Goal: Check status: Check status

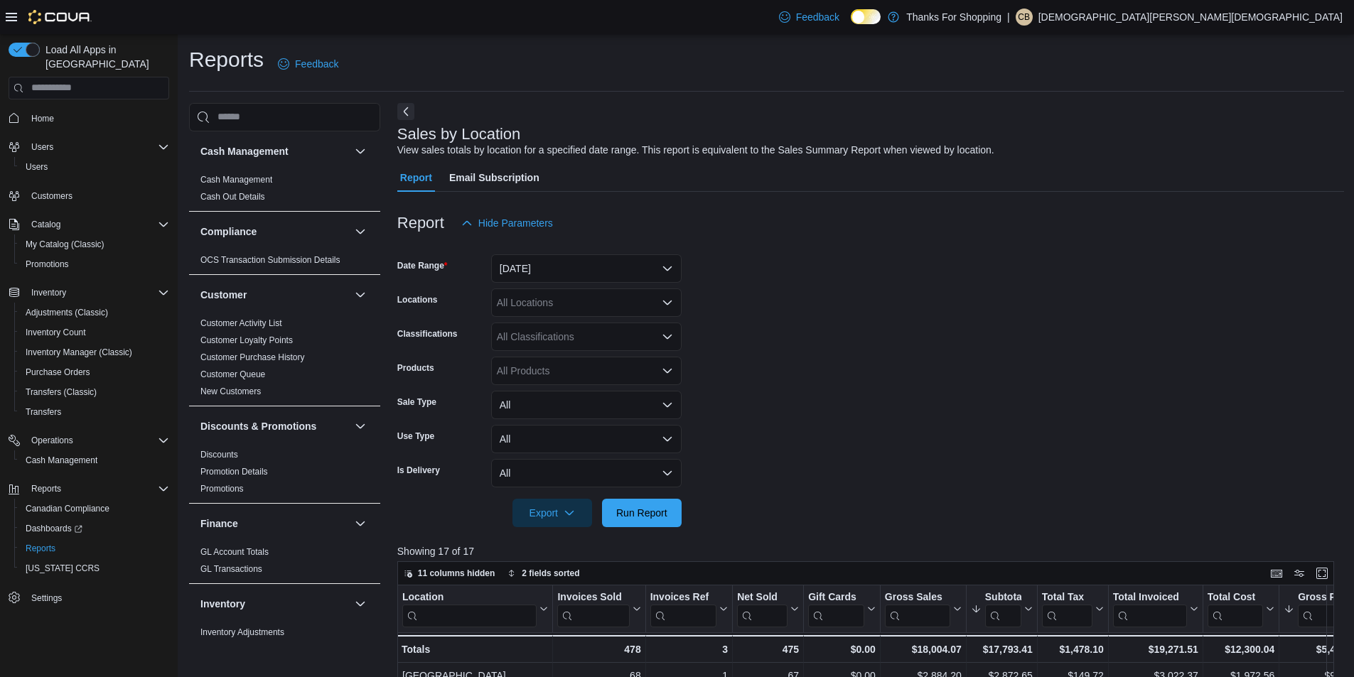
scroll to position [862, 0]
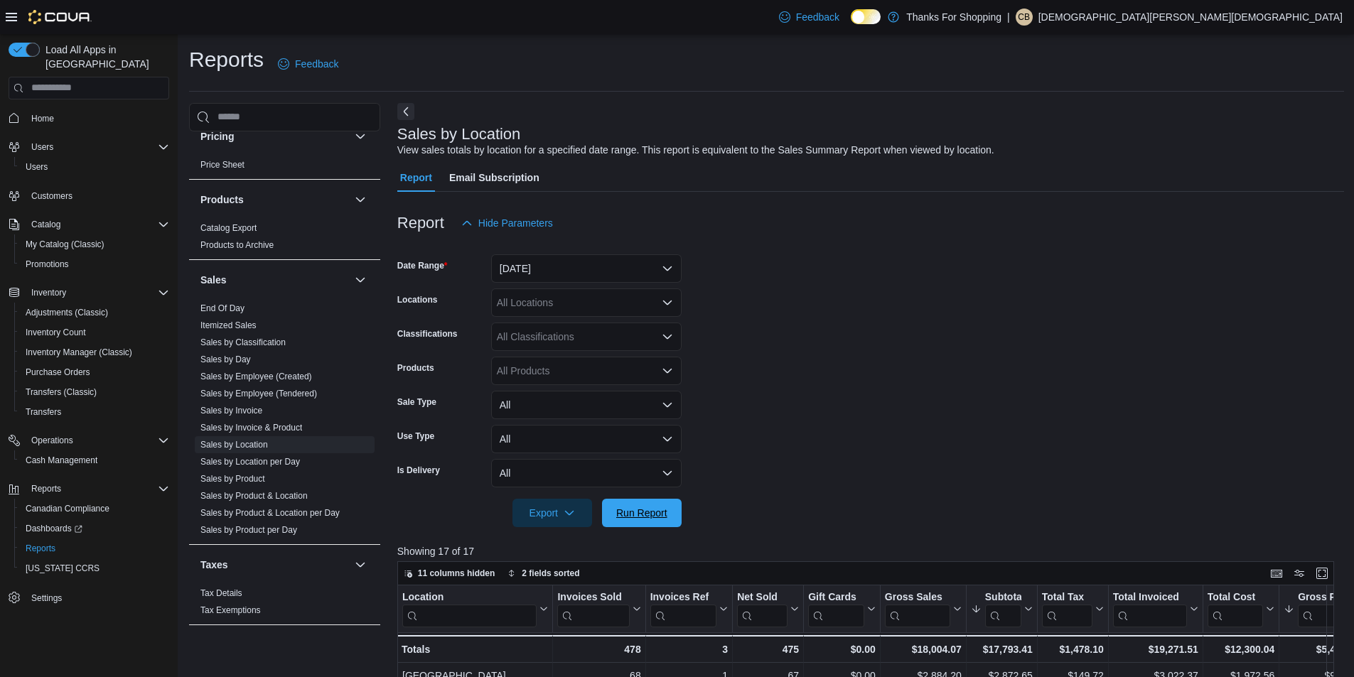
click at [663, 510] on span "Run Report" at bounding box center [641, 513] width 51 height 14
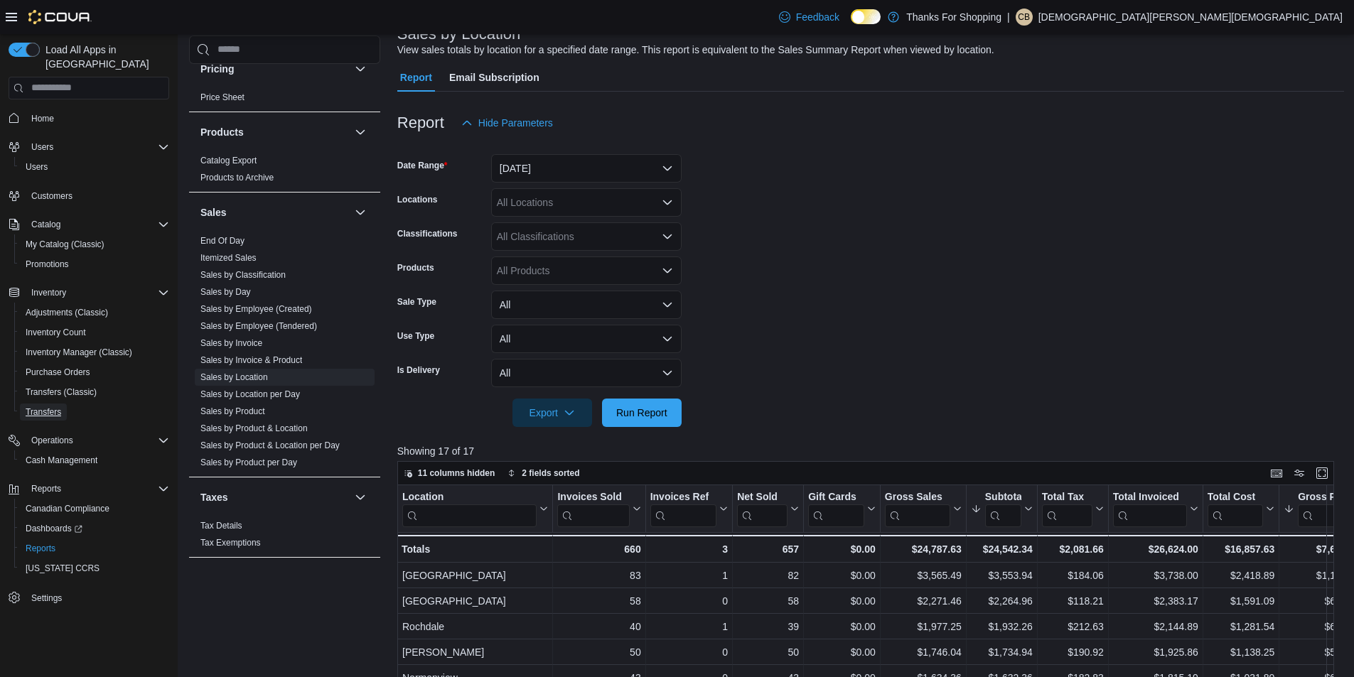
scroll to position [0, 0]
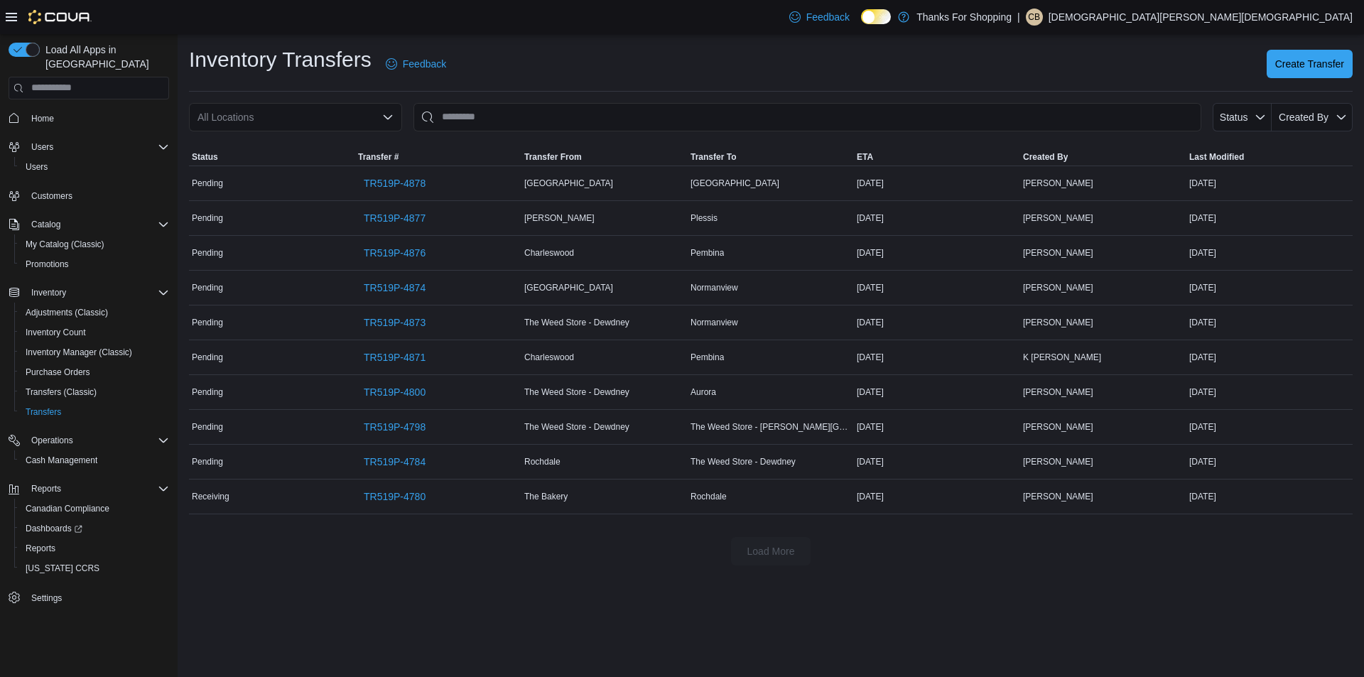
click at [388, 117] on icon "Open list of options" at bounding box center [387, 117] width 11 height 11
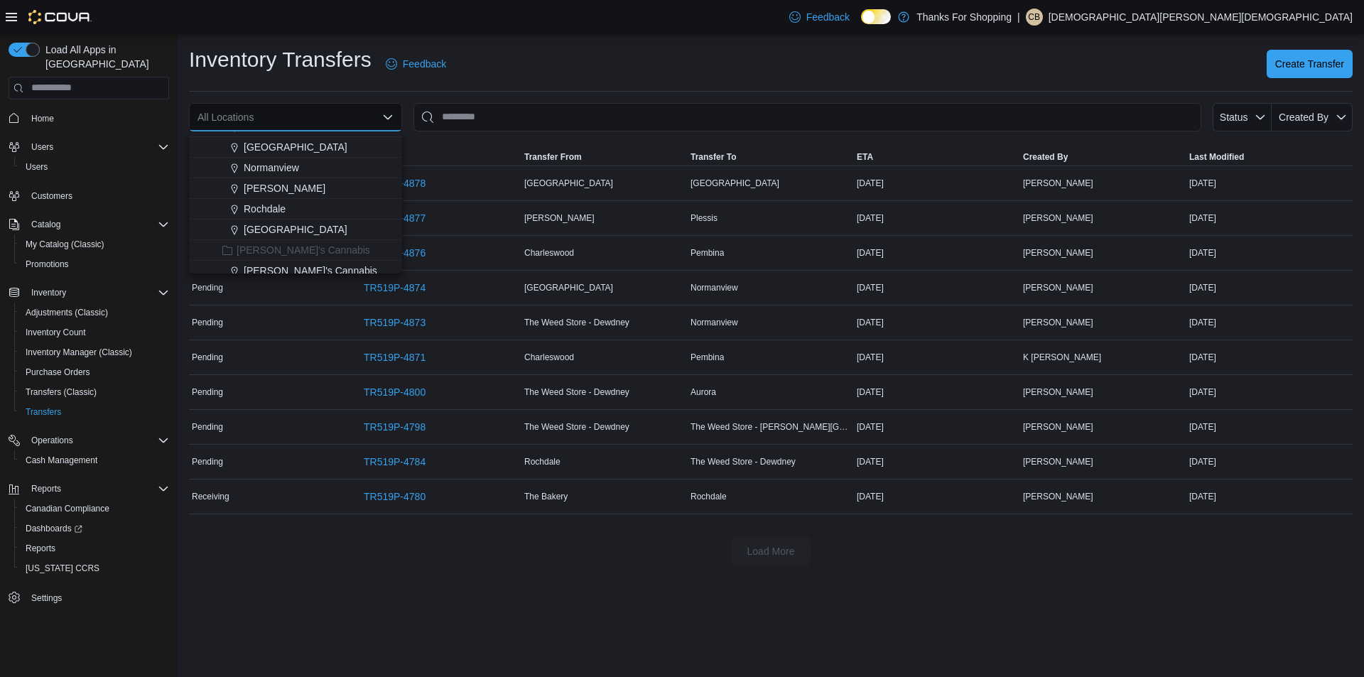
scroll to position [284, 0]
click at [276, 193] on span "Rochdale" at bounding box center [265, 187] width 42 height 14
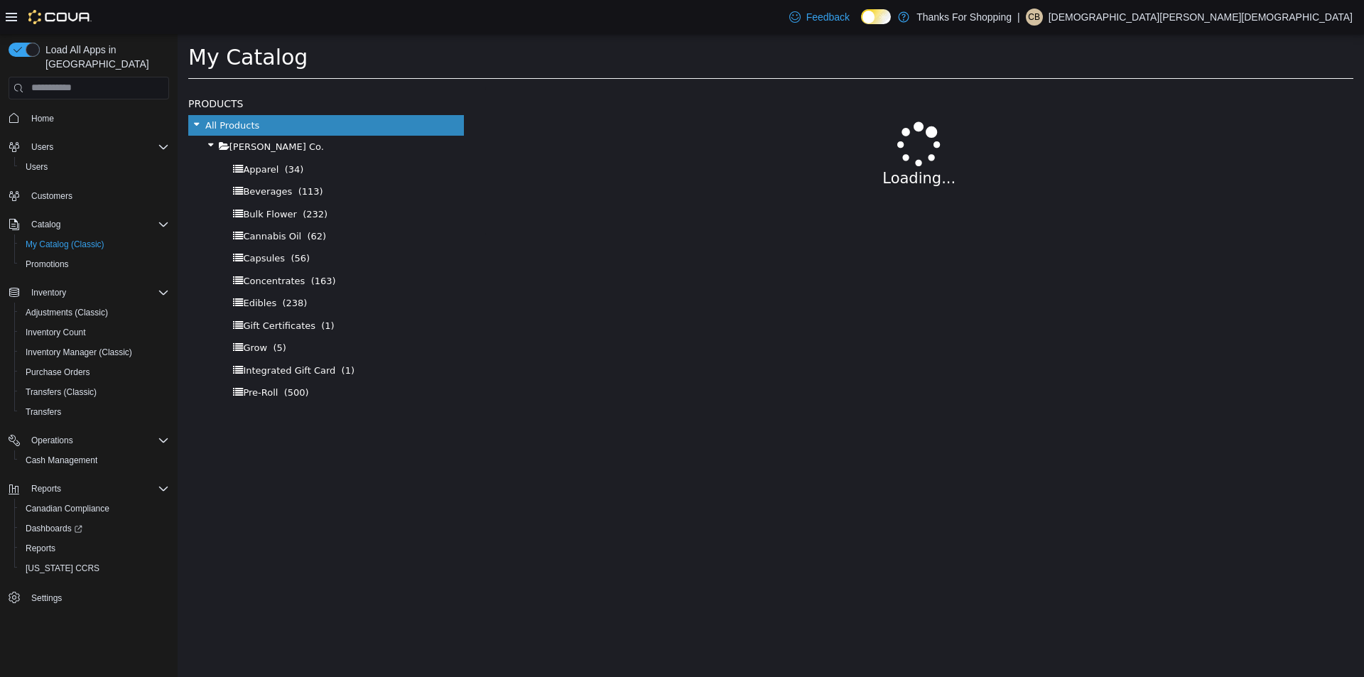
select select "**********"
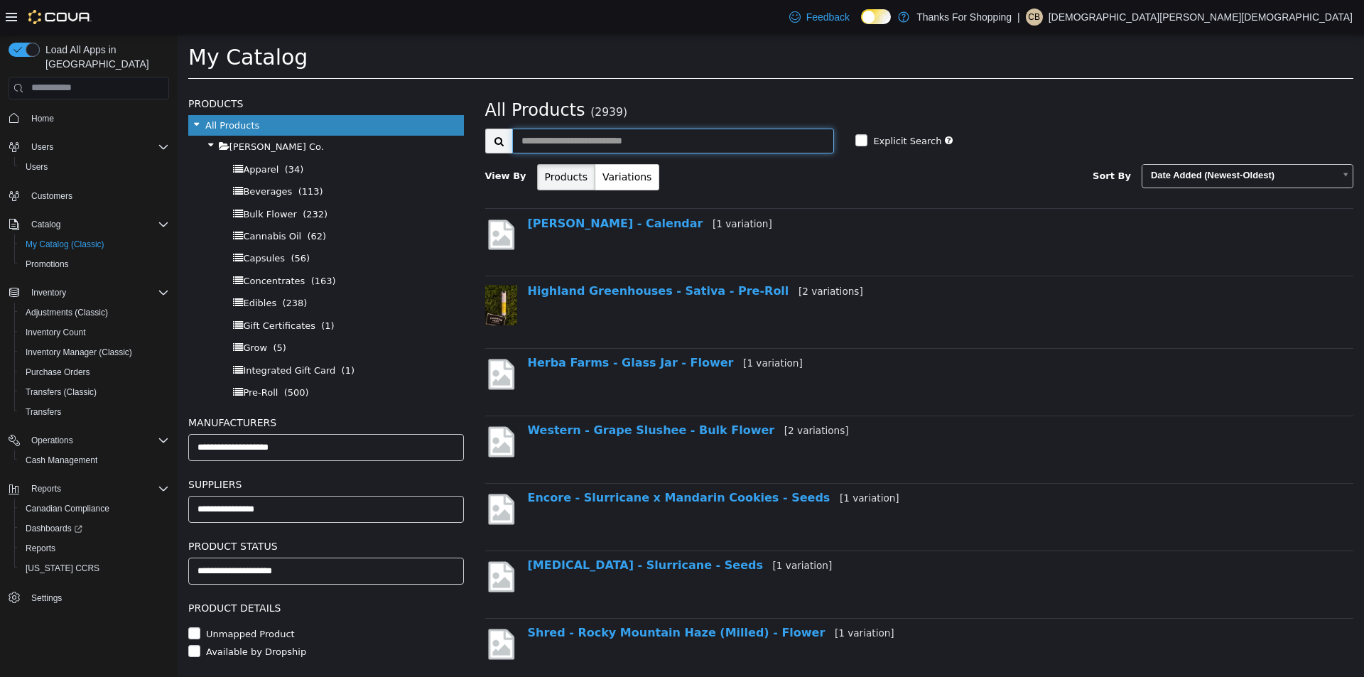
click at [592, 129] on input "text" at bounding box center [673, 140] width 323 height 25
type input "**********"
select select "**********"
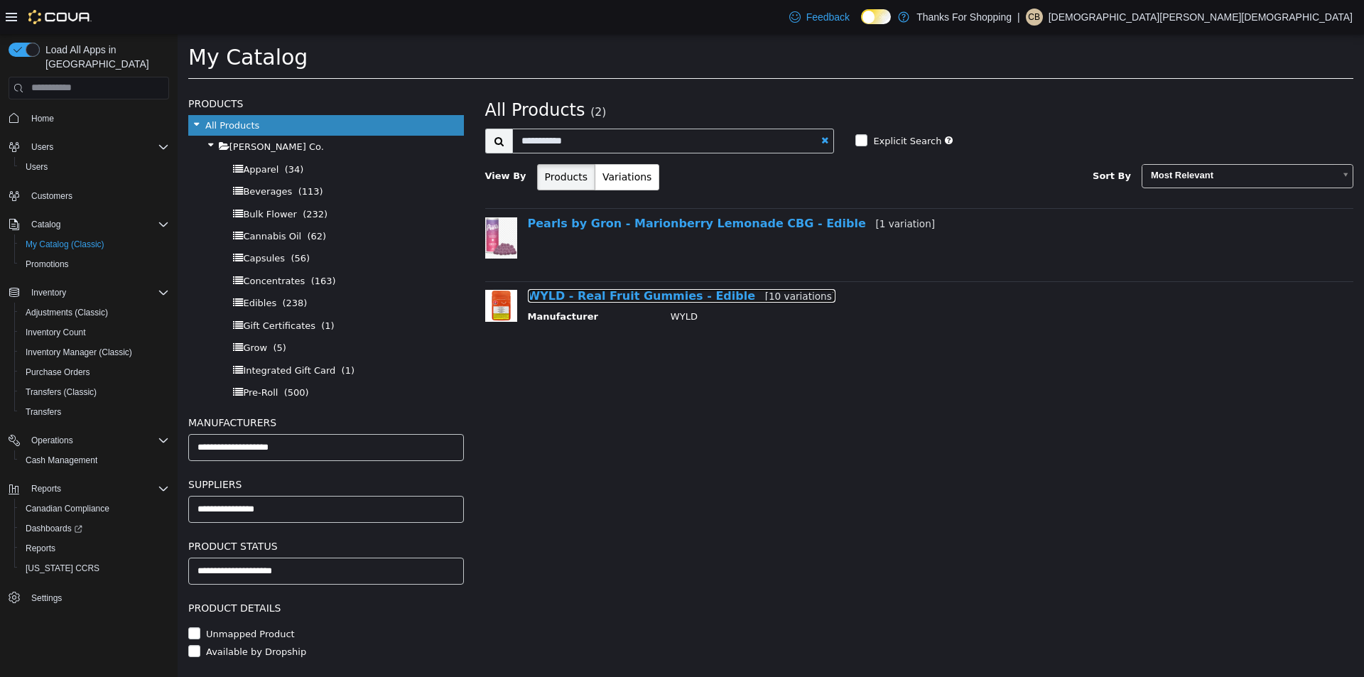
click at [618, 295] on link "WYLD - Real Fruit Gummies - Edible [10 variations]" at bounding box center [682, 296] width 308 height 14
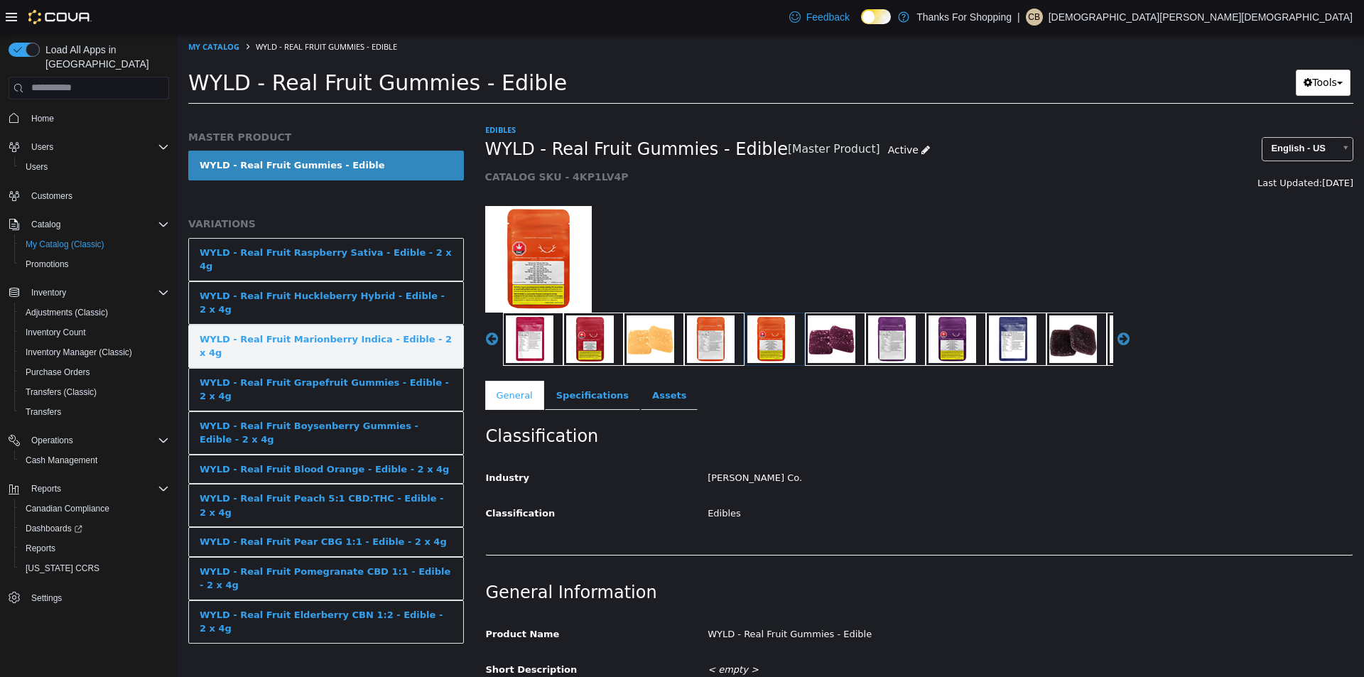
click at [353, 332] on div "WYLD - Real Fruit Marionberry Indica - Edible - 2 x 4g" at bounding box center [326, 346] width 253 height 28
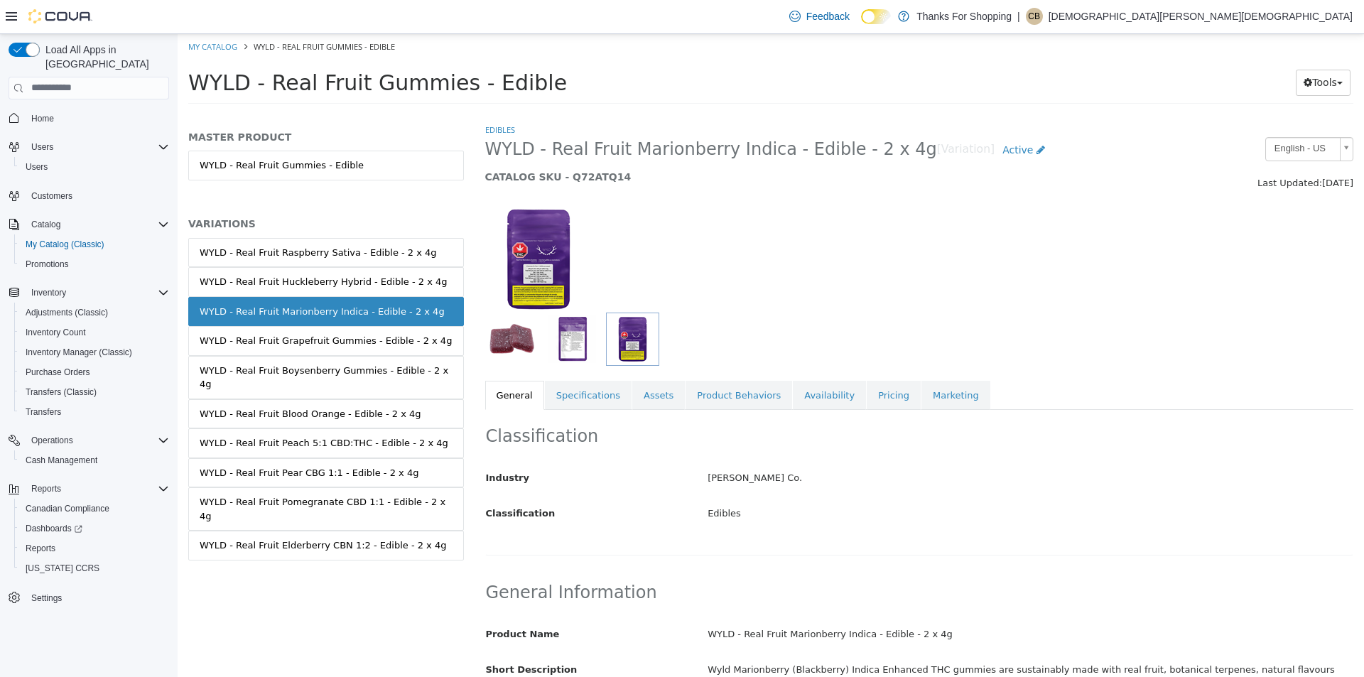
click at [588, 178] on h5 "CATALOG SKU - Q72ATQ14" at bounding box center [808, 176] width 646 height 13
copy h5 "Q72ATQ14"
click at [821, 404] on link "Availability" at bounding box center [829, 395] width 73 height 30
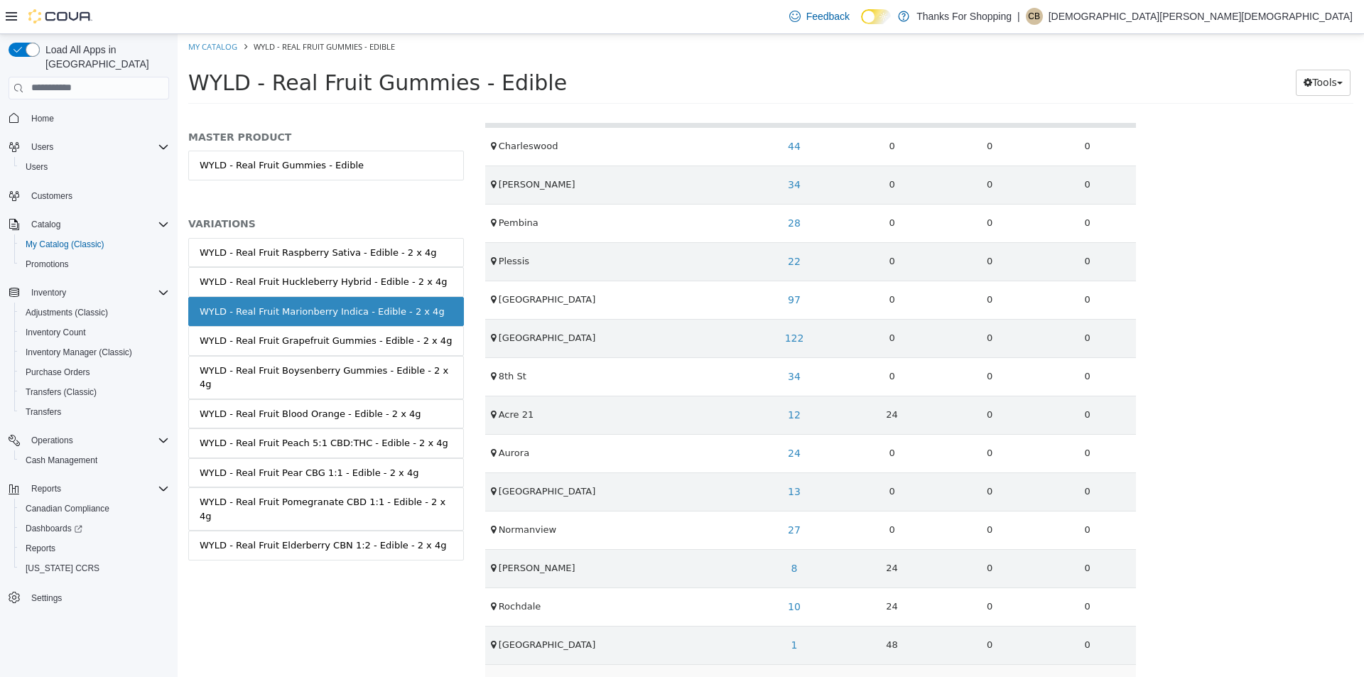
scroll to position [497, 0]
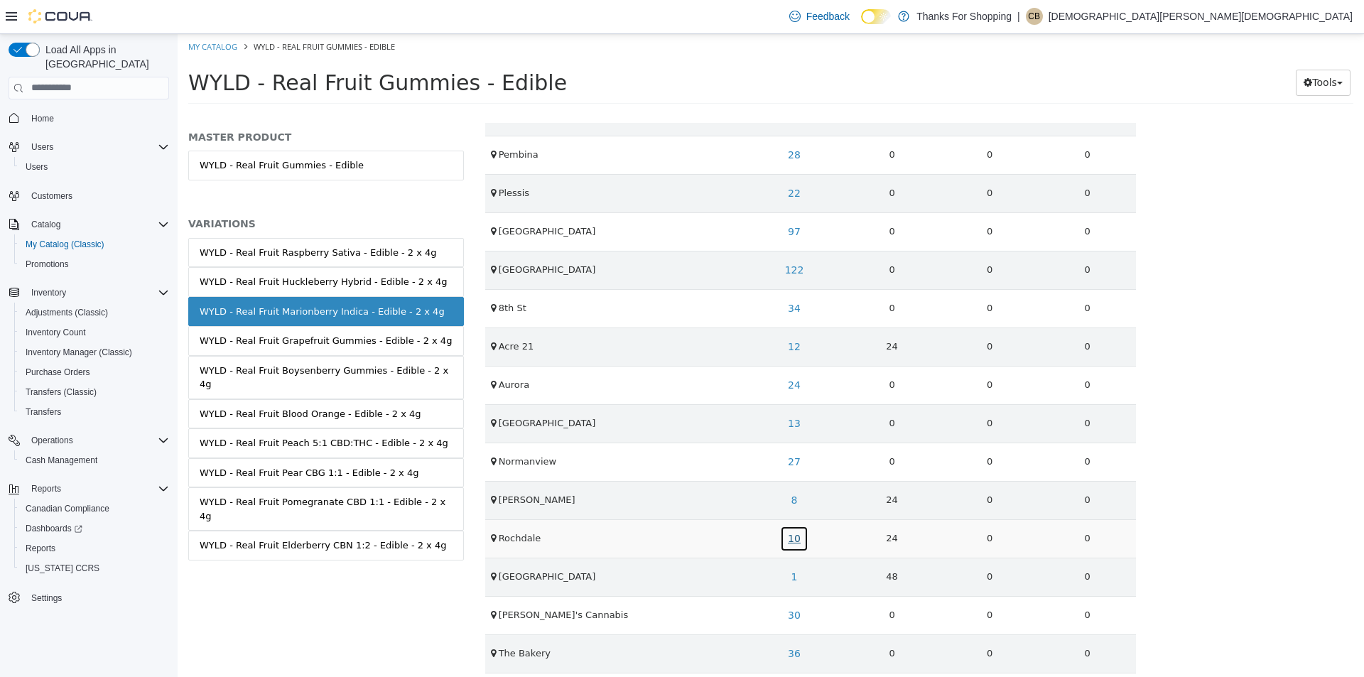
click at [792, 542] on link "10" at bounding box center [794, 538] width 28 height 26
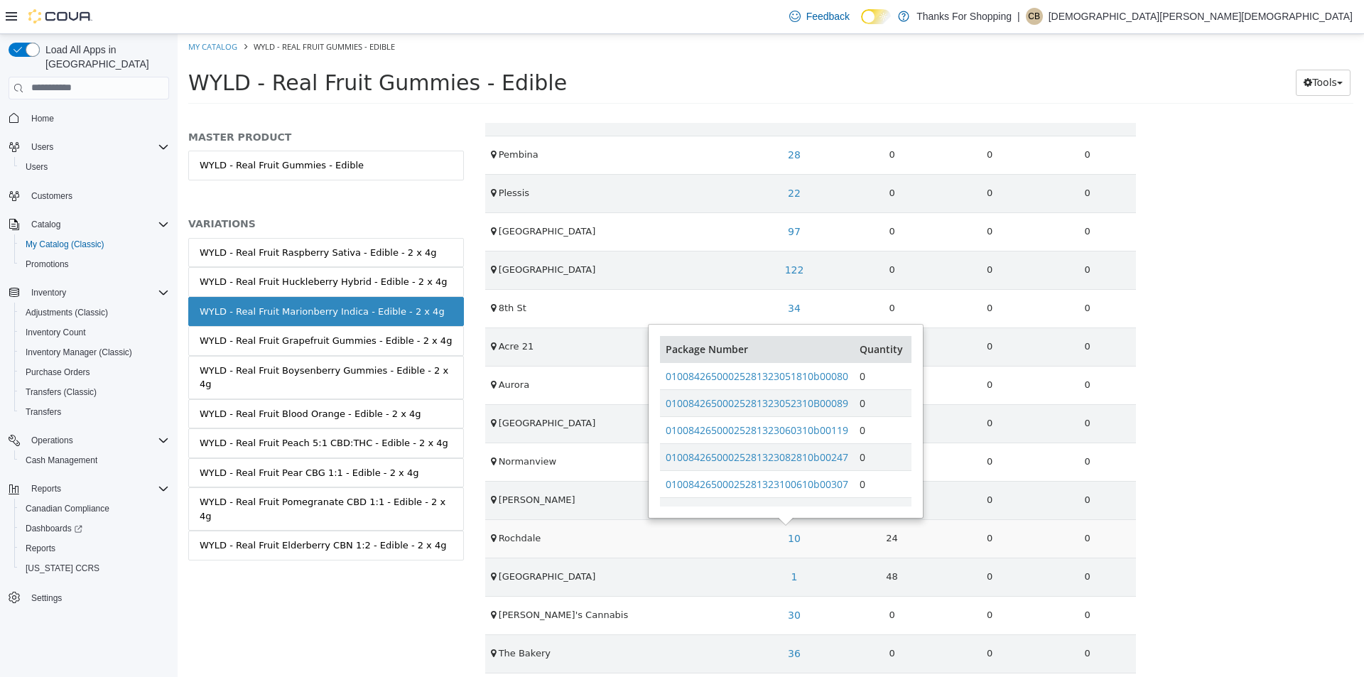
click at [725, 535] on td "Rochdale" at bounding box center [615, 538] width 261 height 38
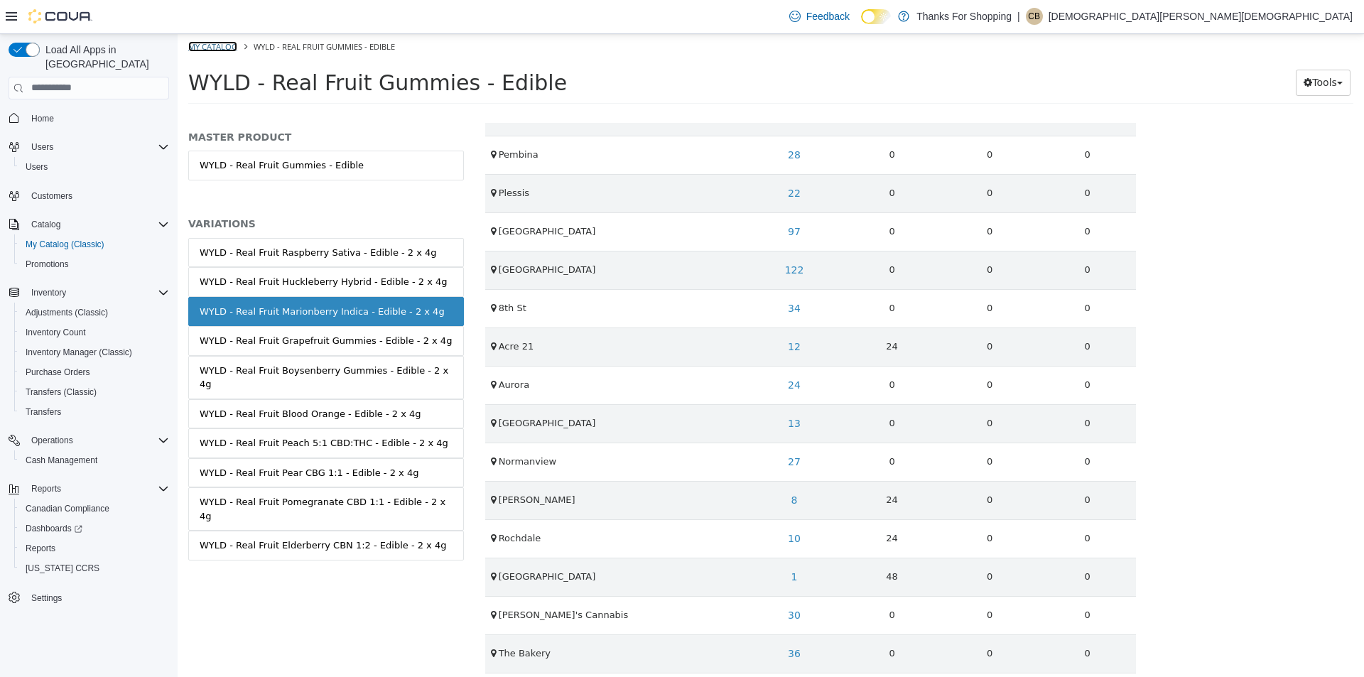
click at [234, 47] on link "My Catalog" at bounding box center [212, 46] width 49 height 11
select select "**********"
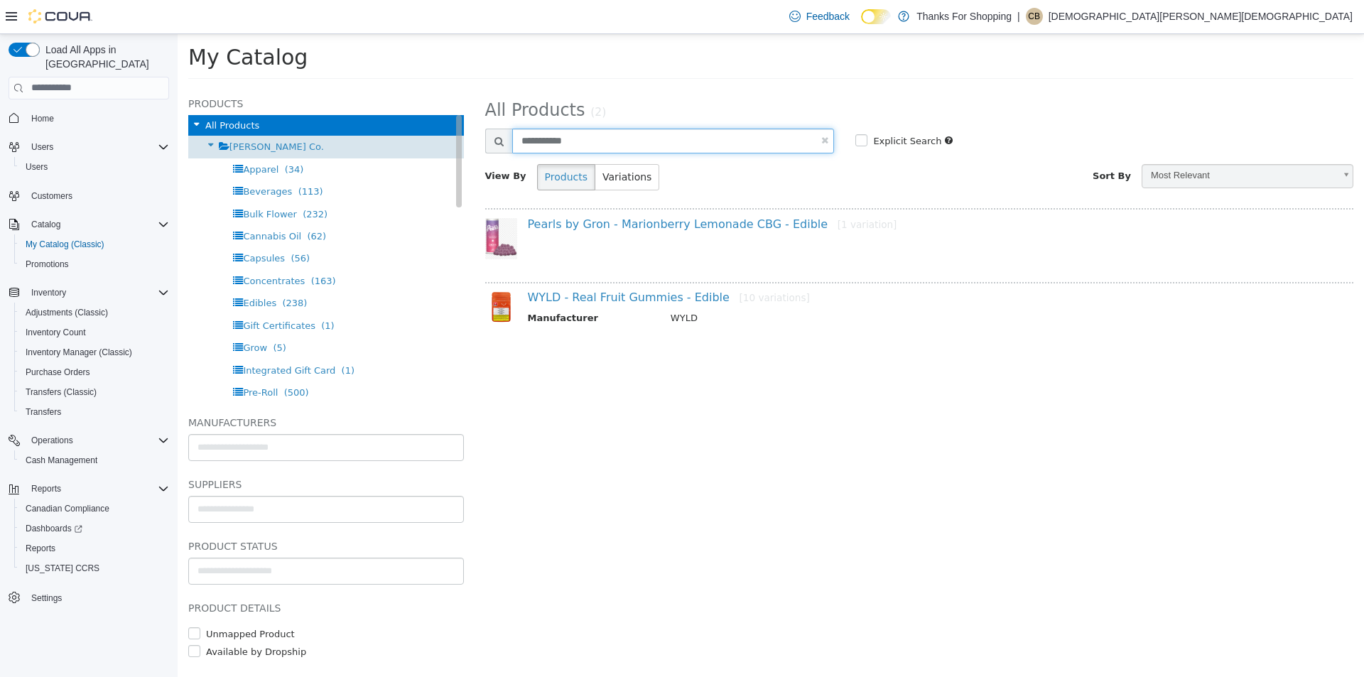
drag, startPoint x: 588, startPoint y: 137, endPoint x: 427, endPoint y: 142, distance: 161.4
click at [458, 87] on div "Products All Products [PERSON_NAME] Co. Apparel (34) Beverages (113) Bulk Flowe…" at bounding box center [771, 87] width 1187 height 0
type input "******"
select select "**********"
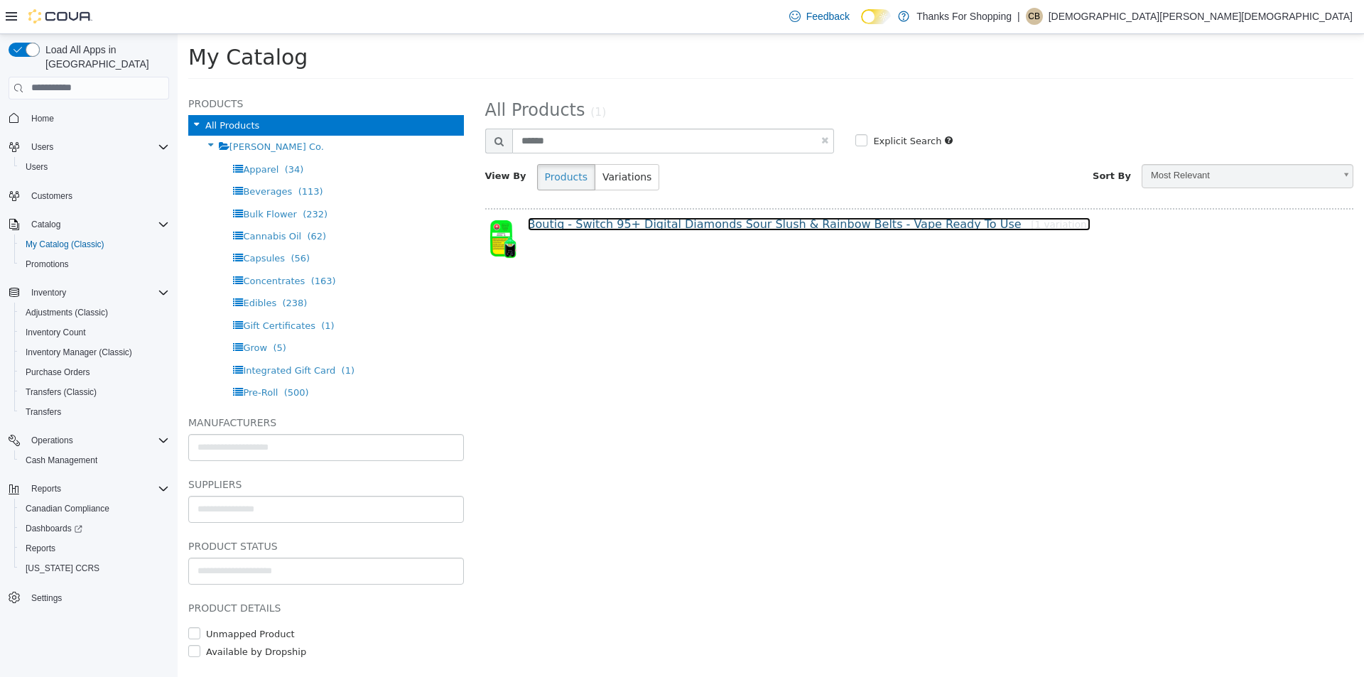
click at [635, 227] on link "Boutiq - Switch 95+ Digital Diamonds Sour Slush & Rainbow Belts - Vape Ready To…" at bounding box center [809, 224] width 563 height 14
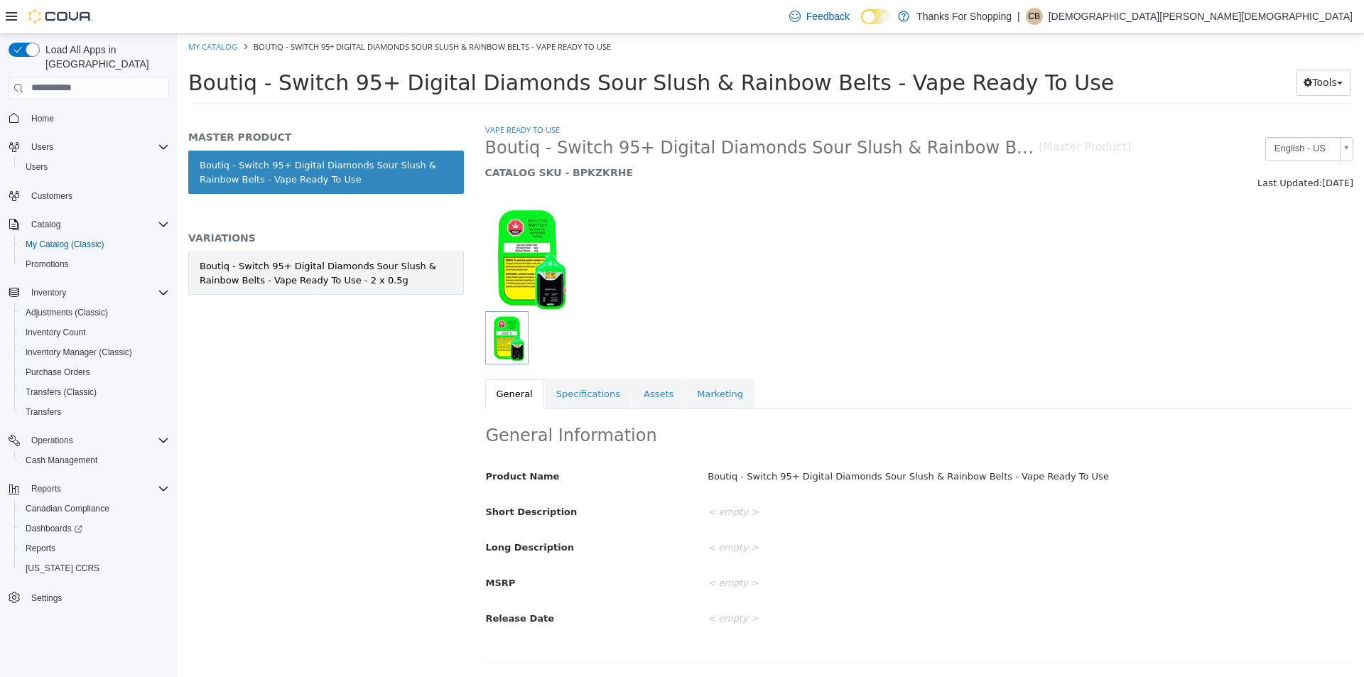
click at [300, 256] on link "Boutiq - Switch 95+ Digital Diamonds Sour Slush & Rainbow Belts - Vape Ready To…" at bounding box center [326, 272] width 276 height 43
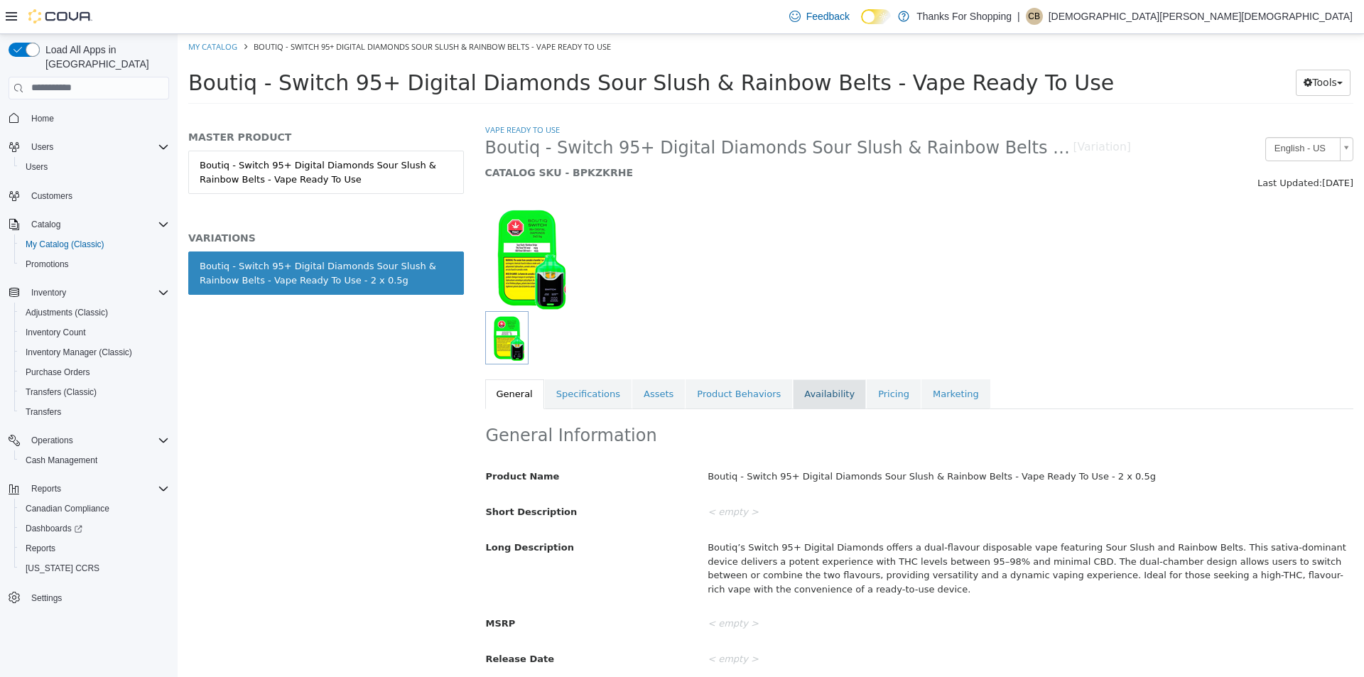
click at [794, 390] on link "Availability" at bounding box center [829, 394] width 73 height 30
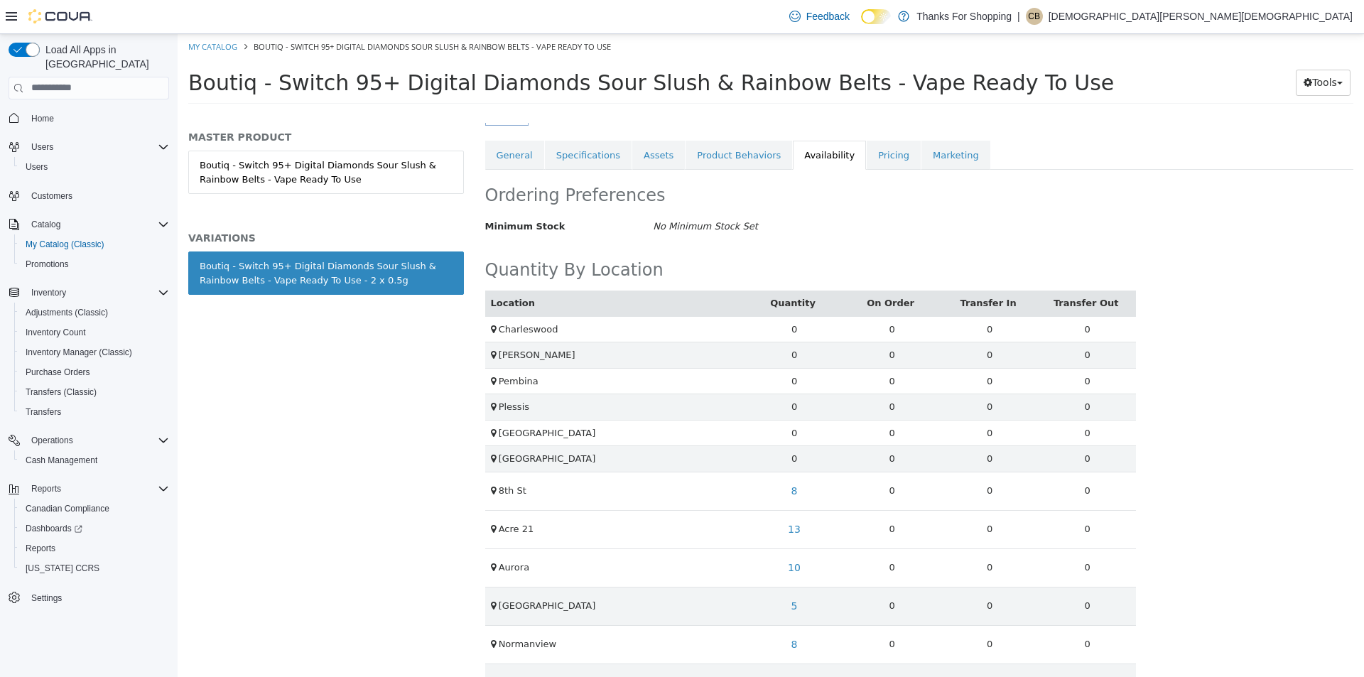
scroll to position [355, 0]
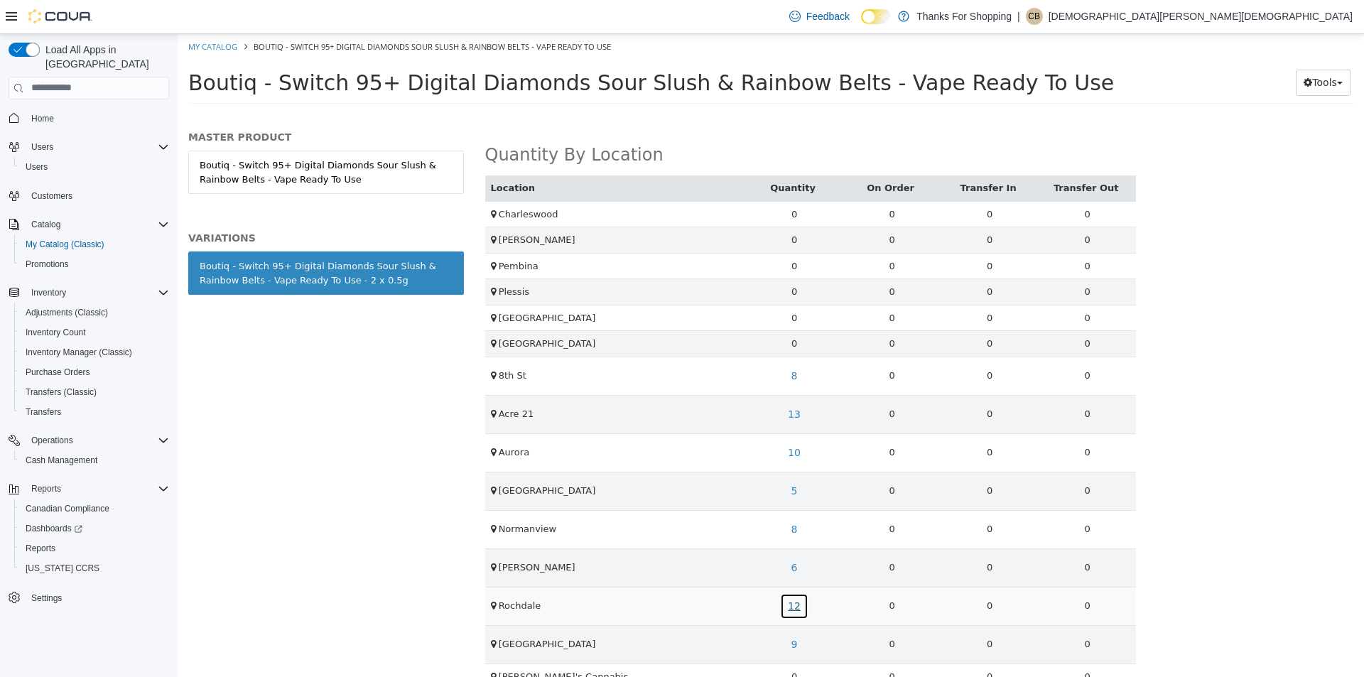
click at [790, 605] on link "12" at bounding box center [794, 606] width 28 height 26
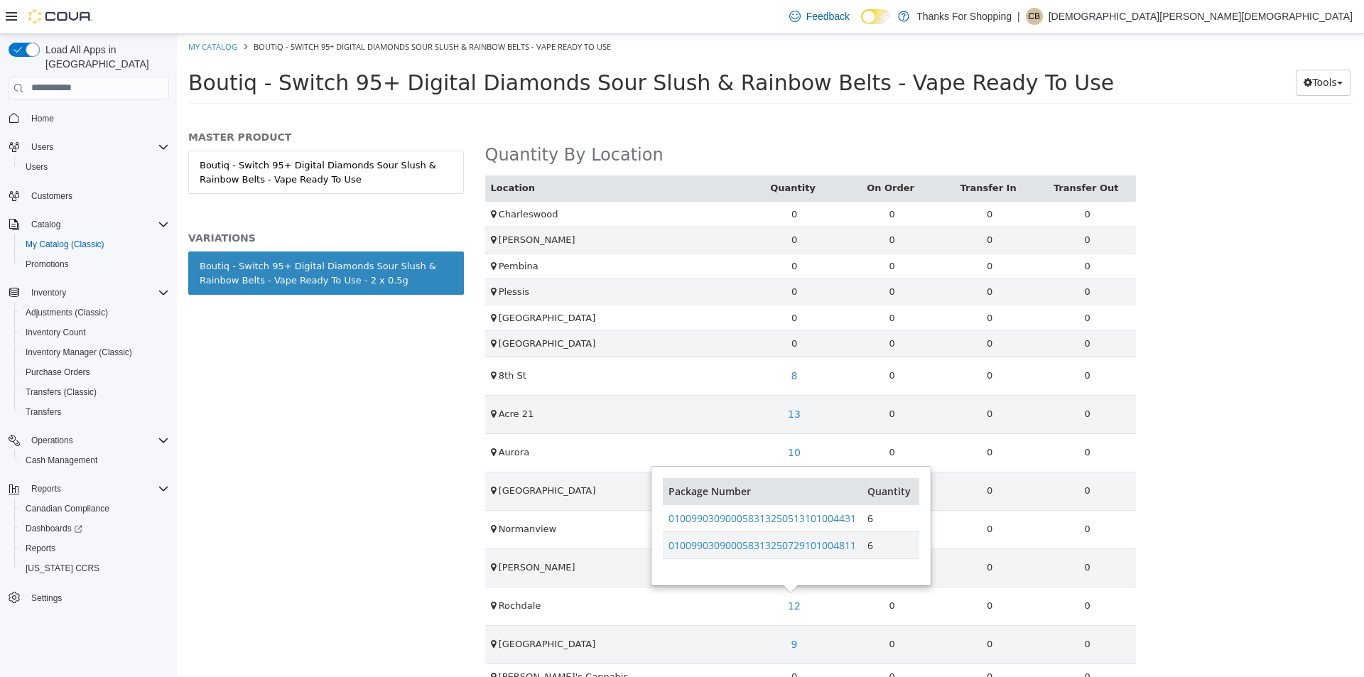
click at [1173, 551] on div "Vape Ready To Use Boutiq - Switch 95+ Digital Diamonds Sour Slush & Rainbow Bel…" at bounding box center [920, 399] width 890 height 554
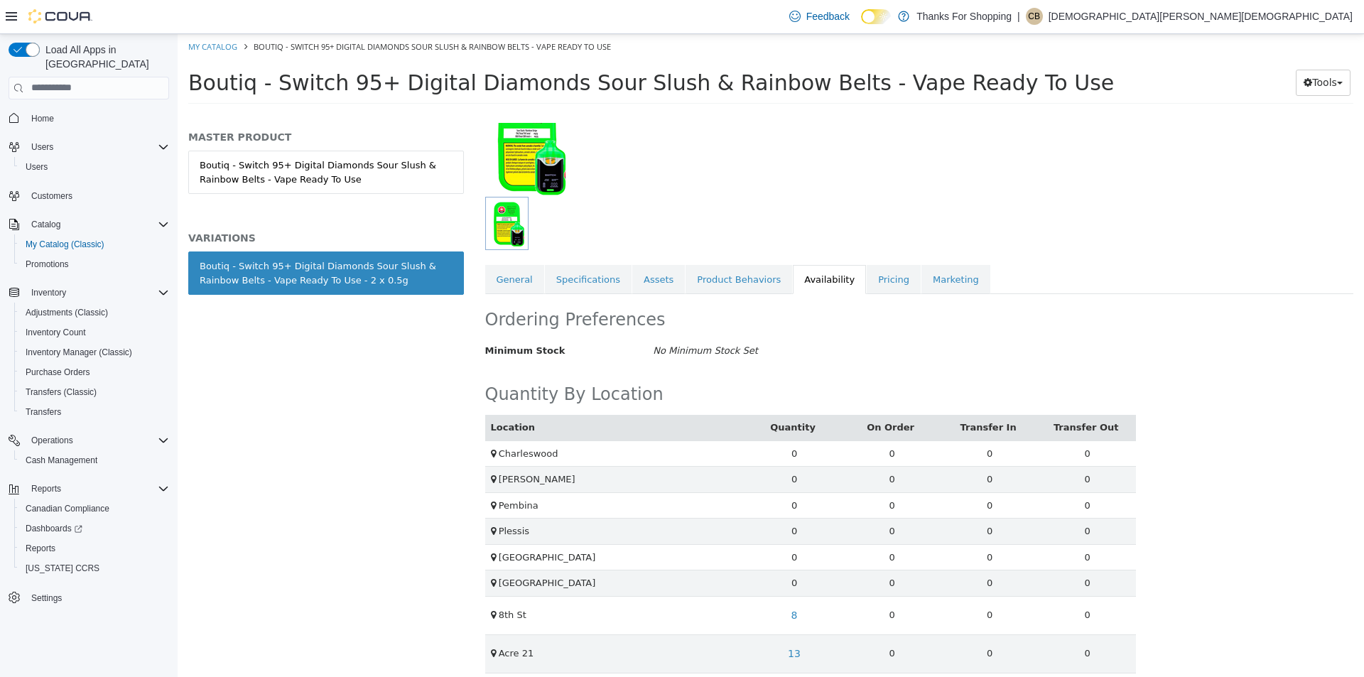
scroll to position [0, 0]
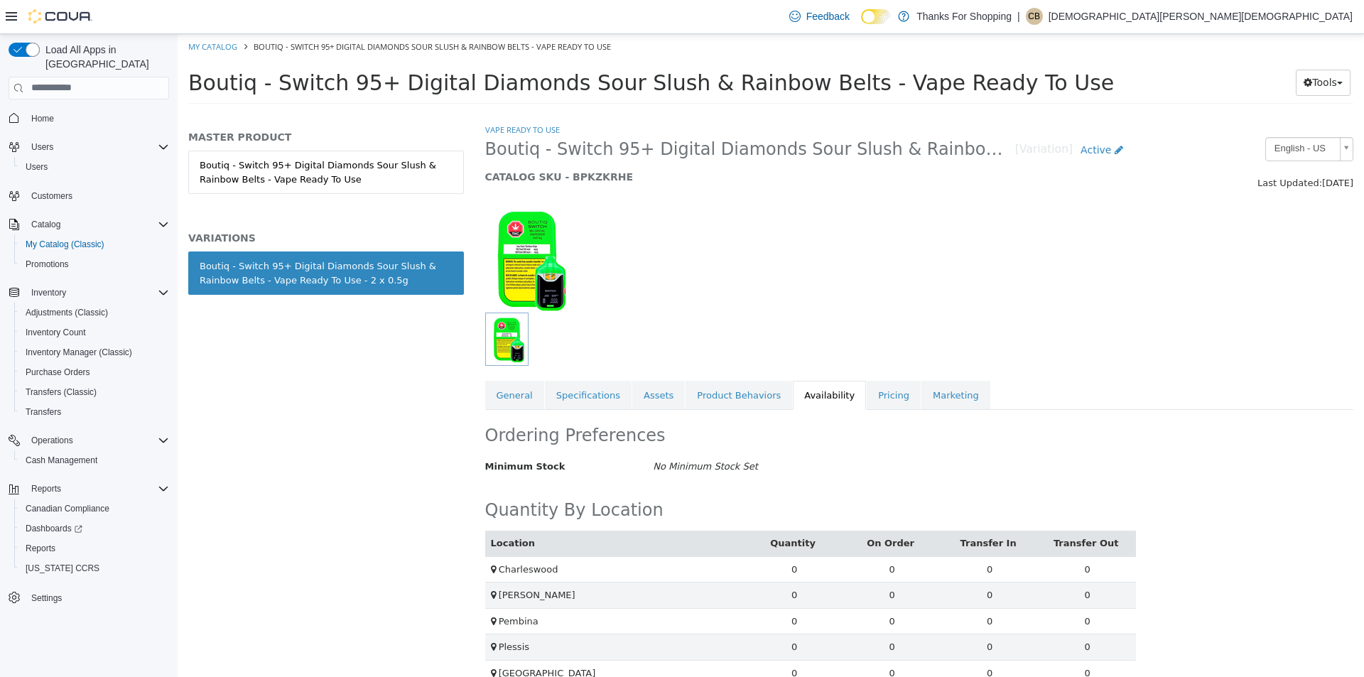
drag, startPoint x: 187, startPoint y: 81, endPoint x: 1005, endPoint y: 92, distance: 818.0
click at [1005, 92] on div "Boutiq - Switch 95+ Digital Diamonds Sour Slush & Rainbow Belts - Vape Ready To…" at bounding box center [771, 86] width 1187 height 54
copy span "Boutiq - Switch 95+ Digital Diamonds Sour Slush & Rainbow Belts - Vape Ready To…"
click at [583, 177] on h5 "CATALOG SKU - BPKZKRHE" at bounding box center [808, 176] width 646 height 13
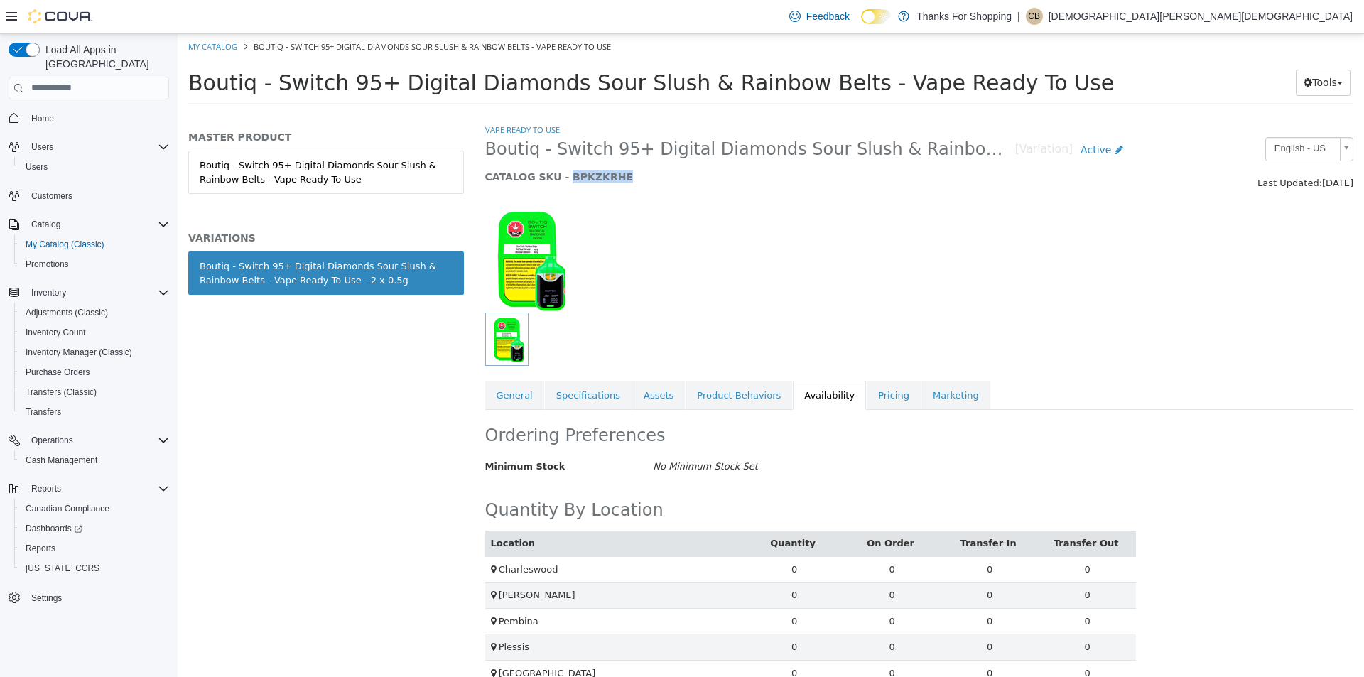
copy h5 "BPKZKRHE"
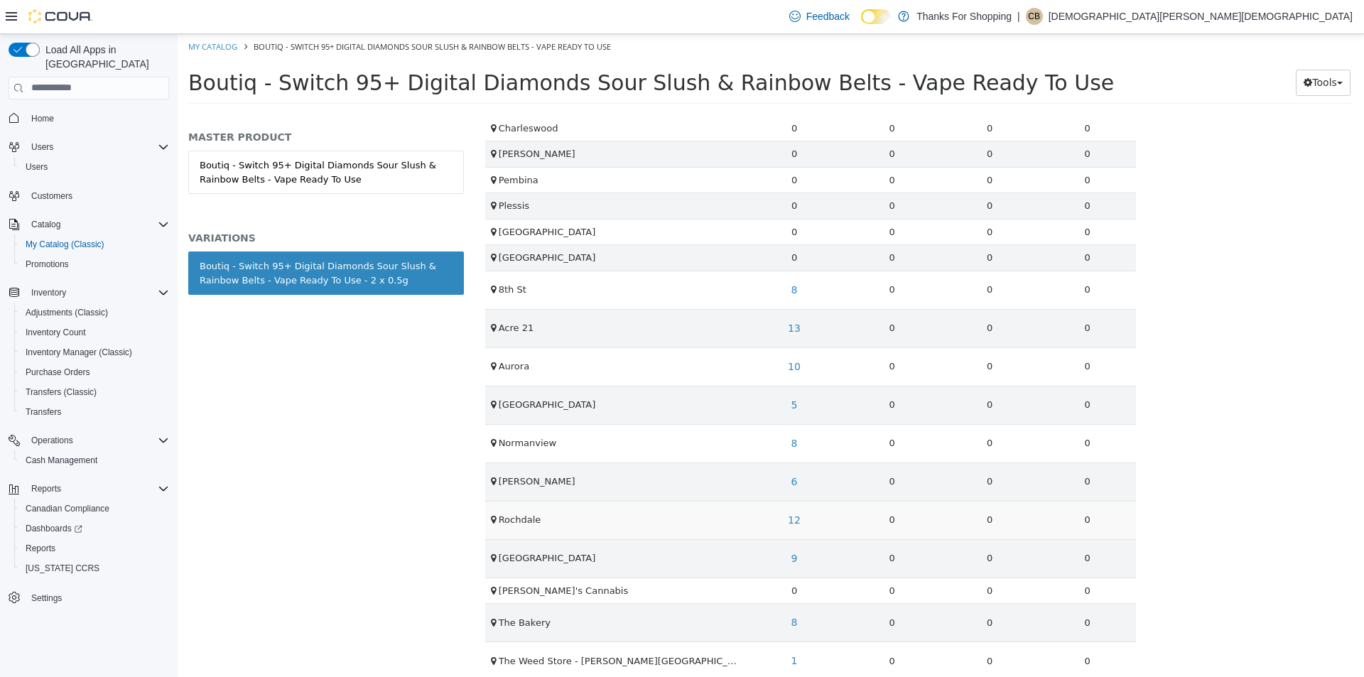
scroll to position [426, 0]
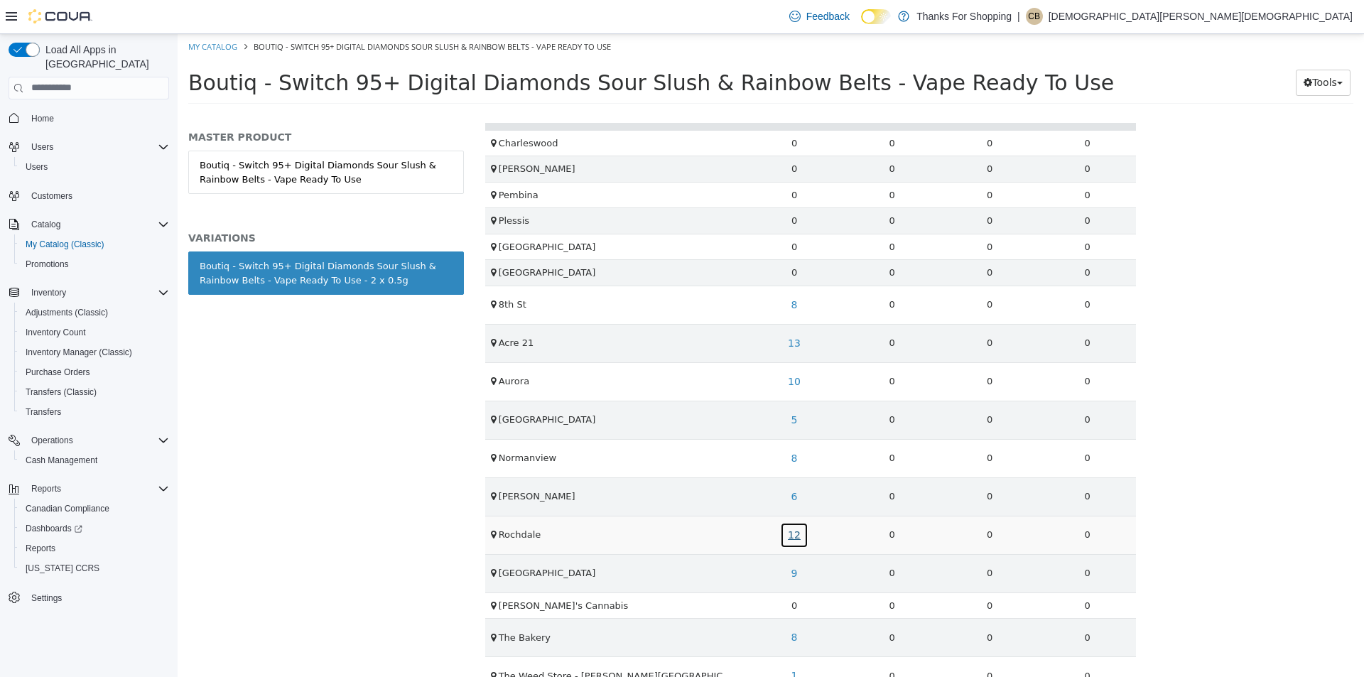
click at [787, 529] on link "12" at bounding box center [794, 535] width 28 height 26
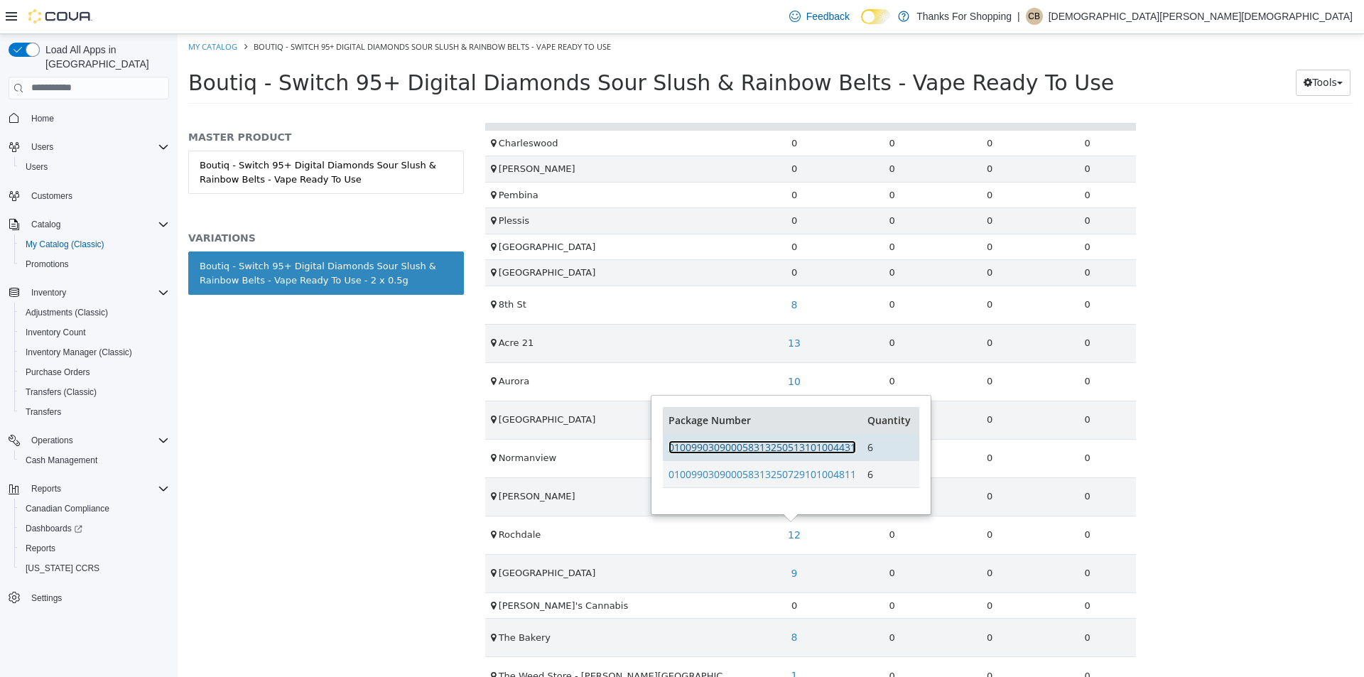
click at [806, 450] on link "010099030900058313250513101004431" at bounding box center [763, 447] width 188 height 14
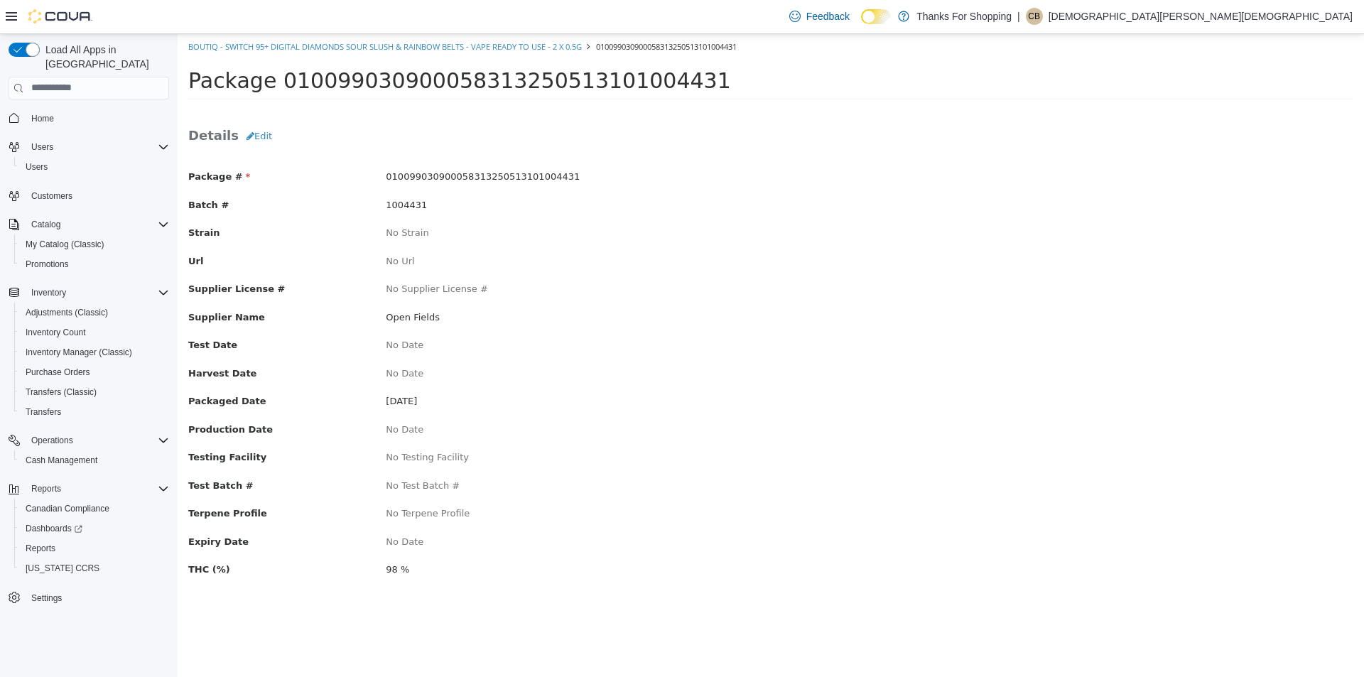
click at [488, 174] on span "010099030900058313250513101004431" at bounding box center [483, 176] width 194 height 11
copy span "010099030900058313250513101004431"
click at [67, 540] on div "Reports" at bounding box center [94, 548] width 149 height 17
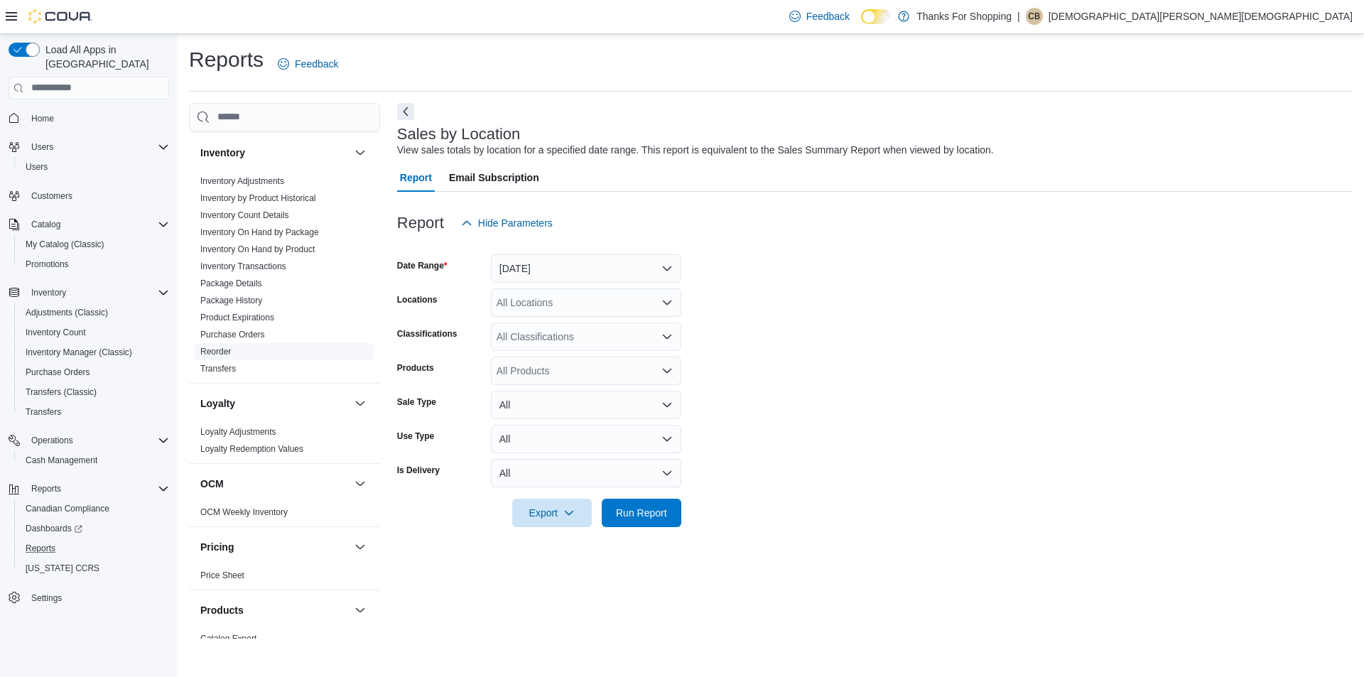
scroll to position [426, 0]
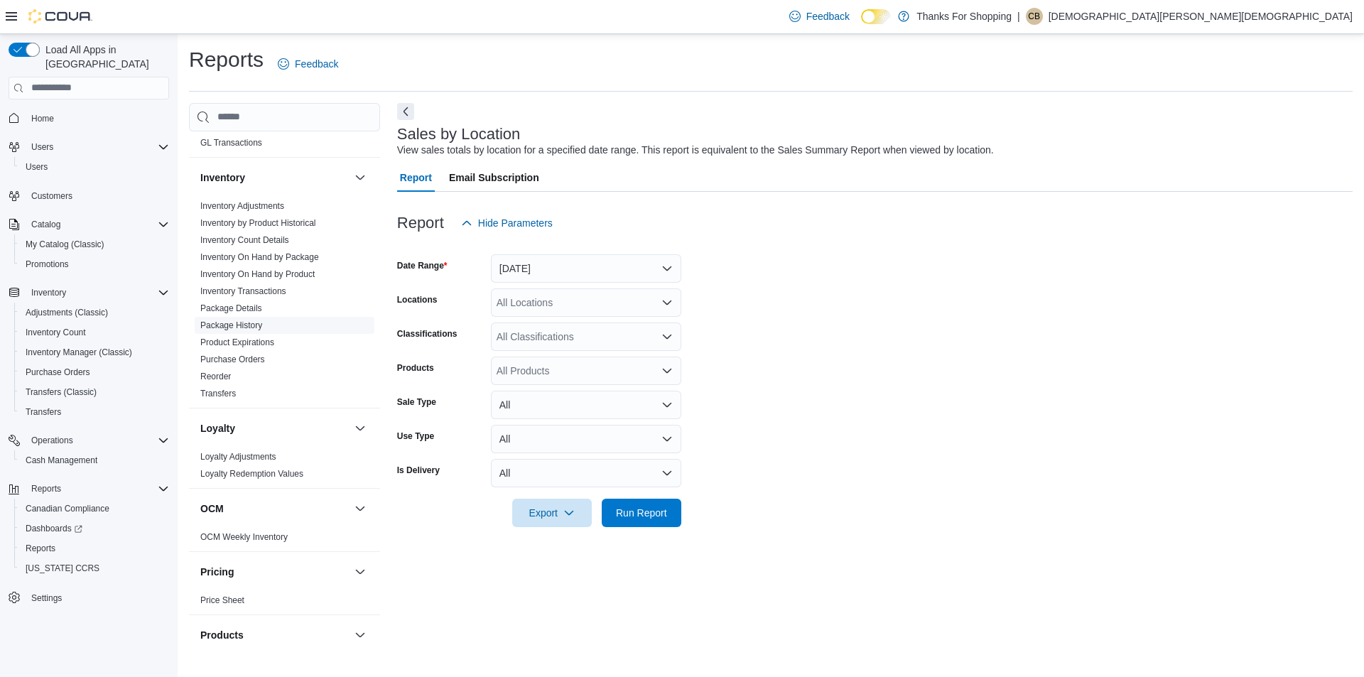
click at [257, 320] on link "Package History" at bounding box center [231, 325] width 62 height 10
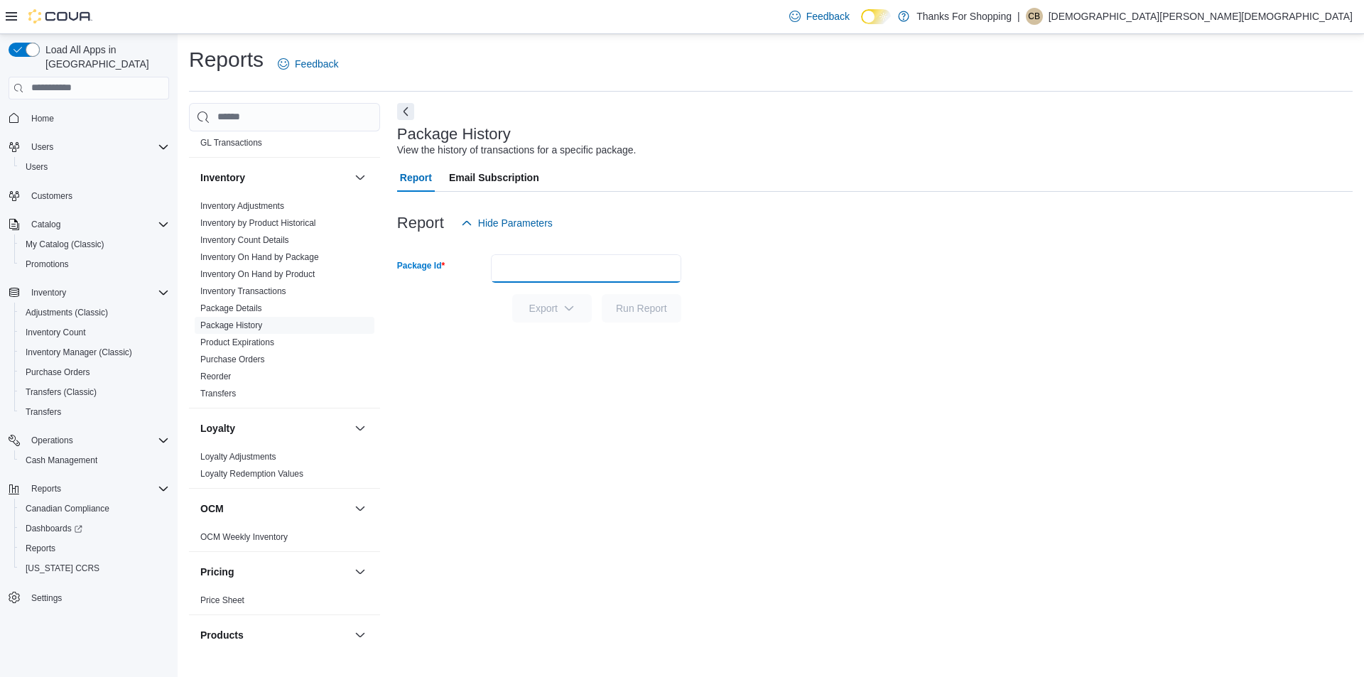
click at [546, 263] on input "Package Id" at bounding box center [586, 268] width 190 height 28
paste input "**********"
type input "**********"
click at [647, 310] on span "Run Report" at bounding box center [641, 308] width 51 height 14
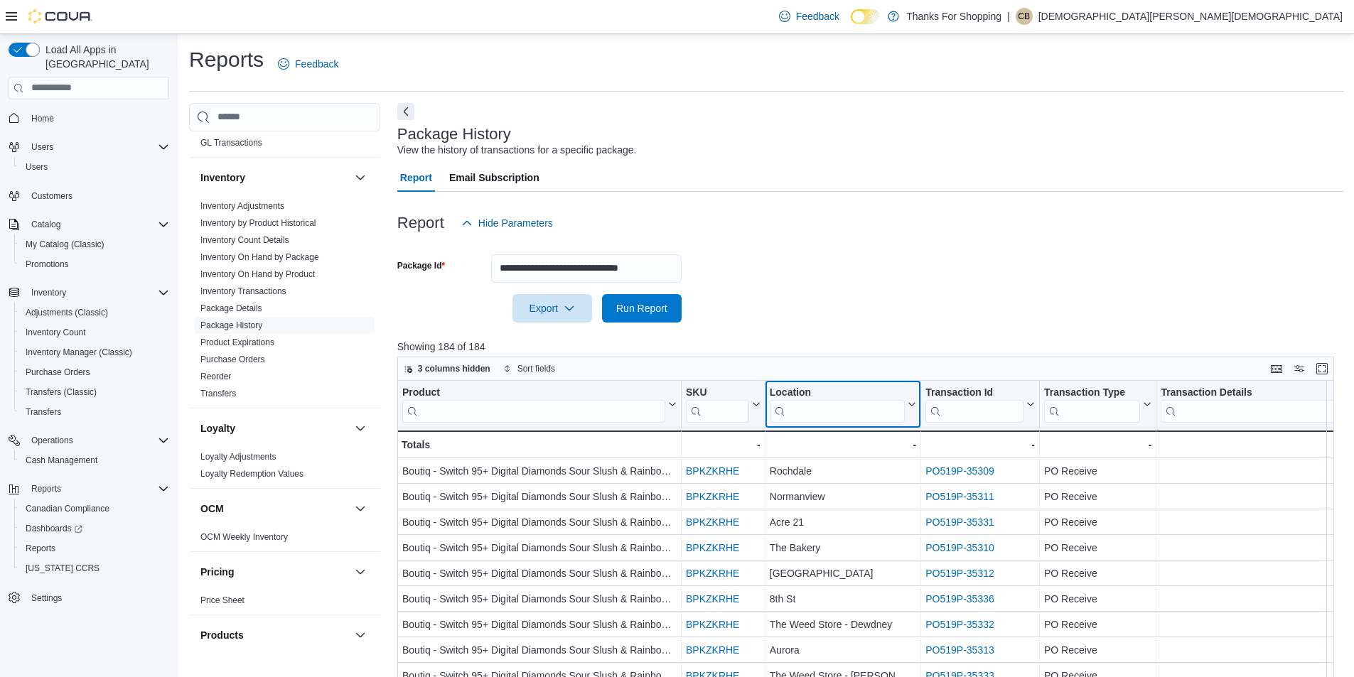
click at [803, 405] on input "search" at bounding box center [837, 410] width 135 height 23
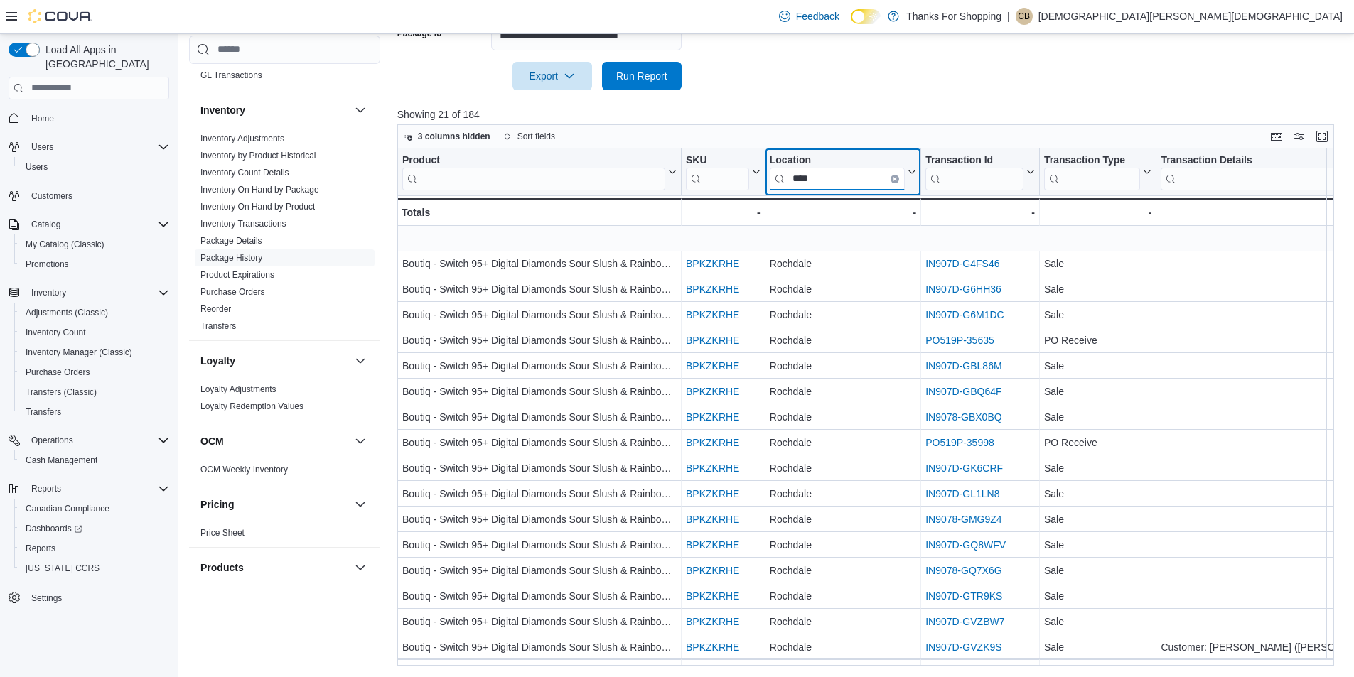
scroll to position [104, 0]
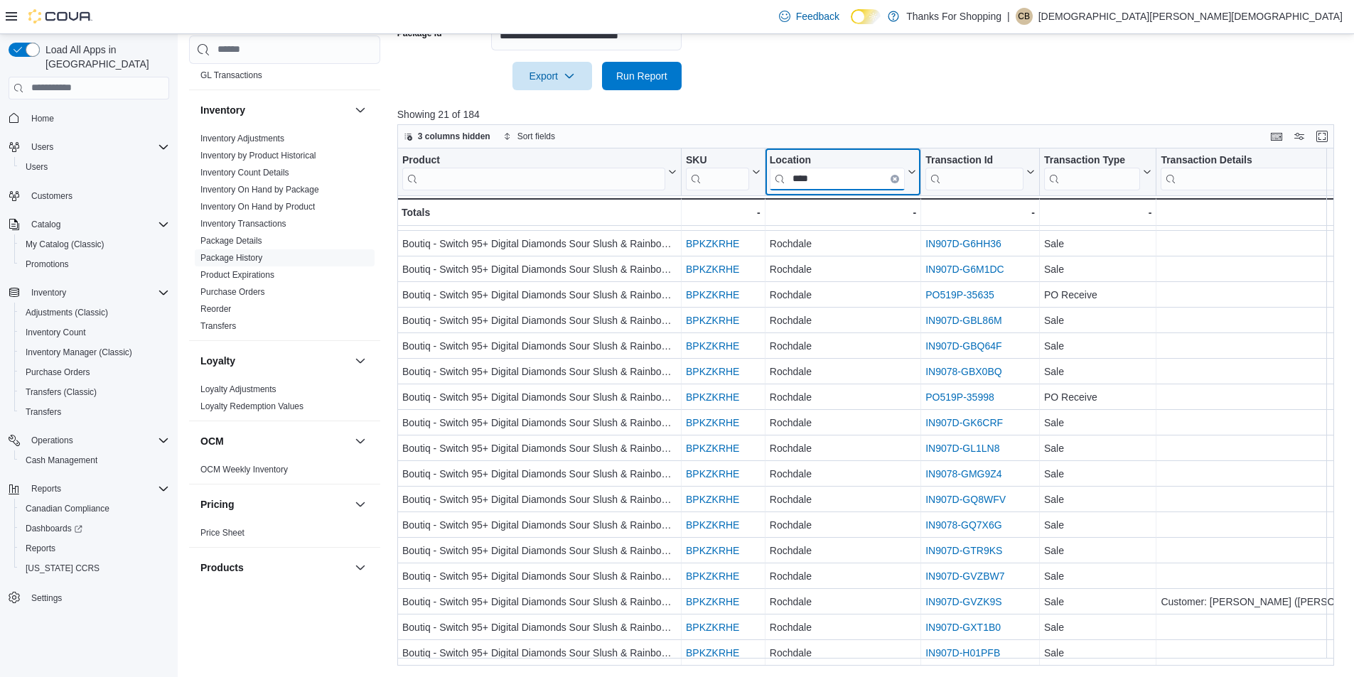
type input "****"
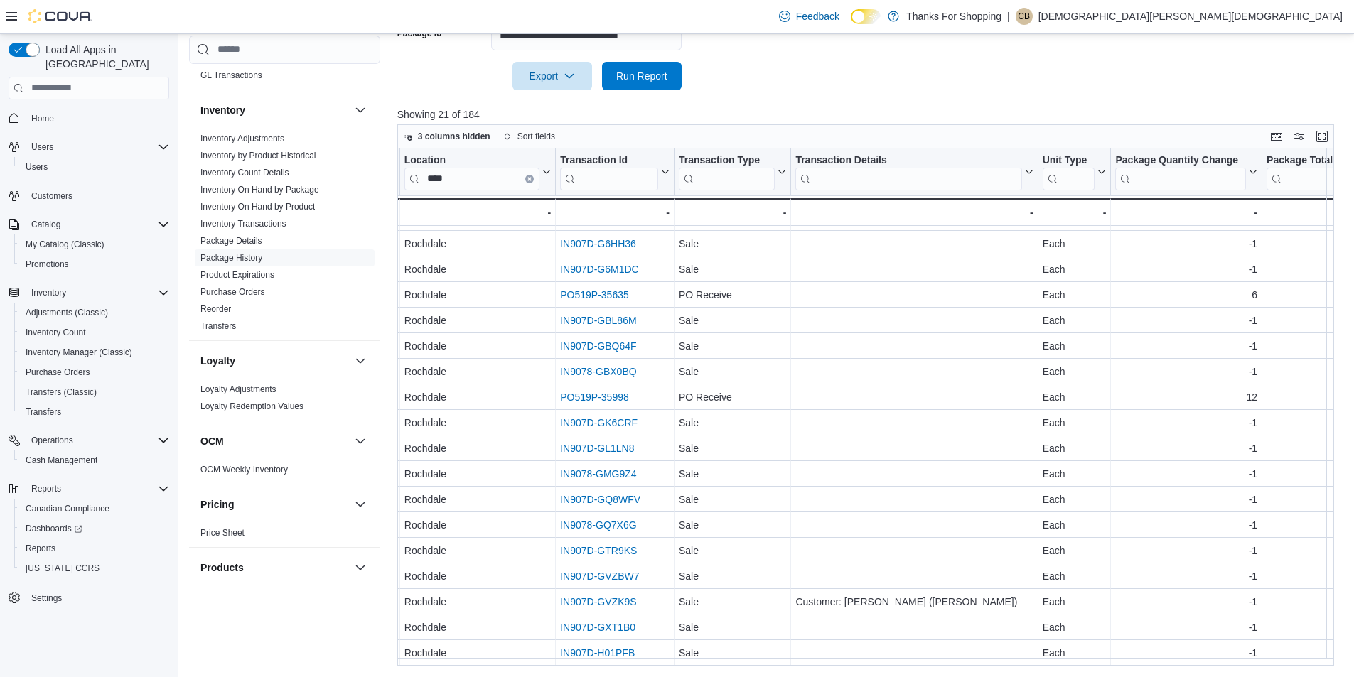
scroll to position [104, 355]
